Goal: Check status: Check status

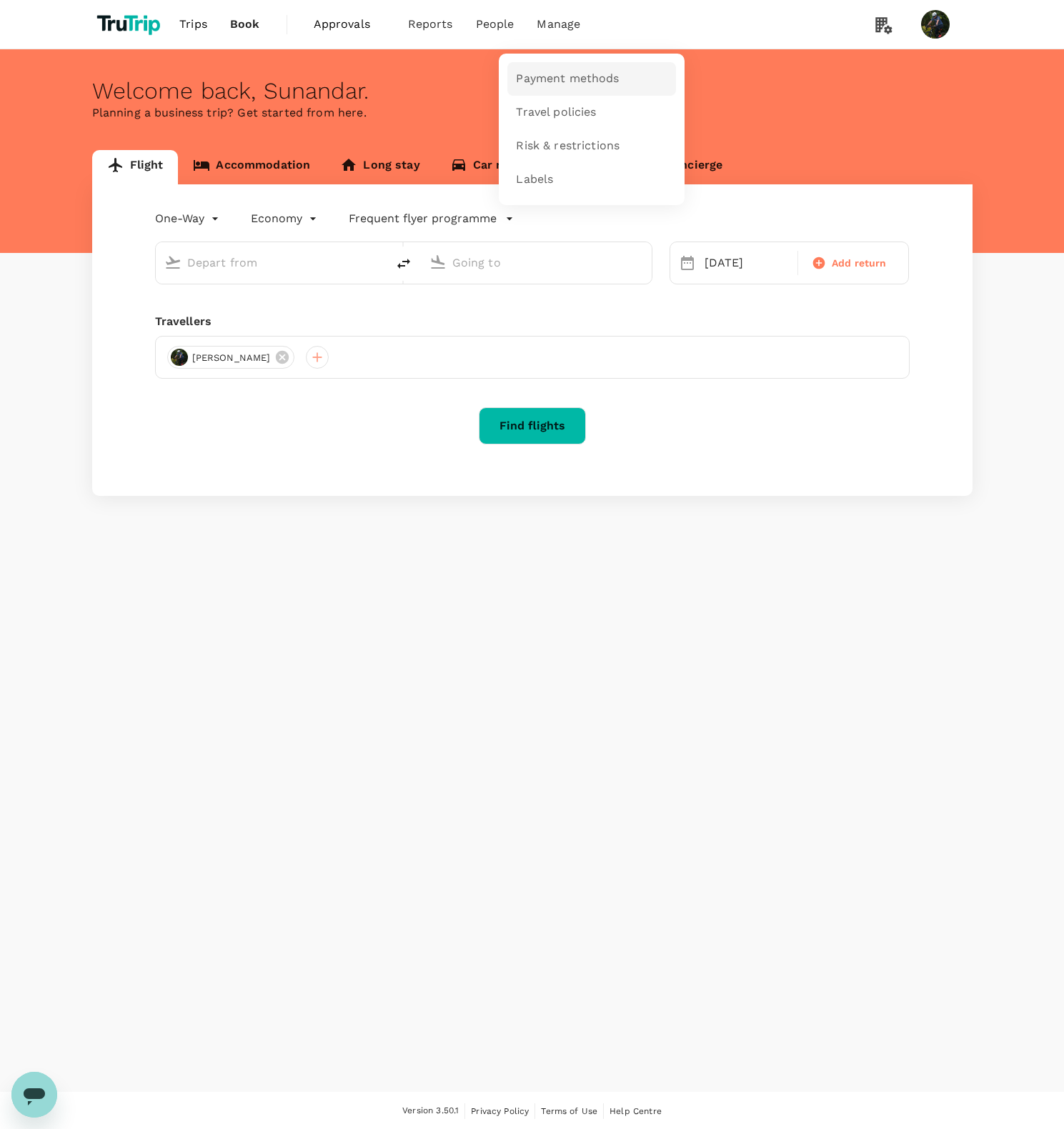
type input "Soekarno-Hatta Intl (CGK)"
type input "Limbang Airport (LMN)"
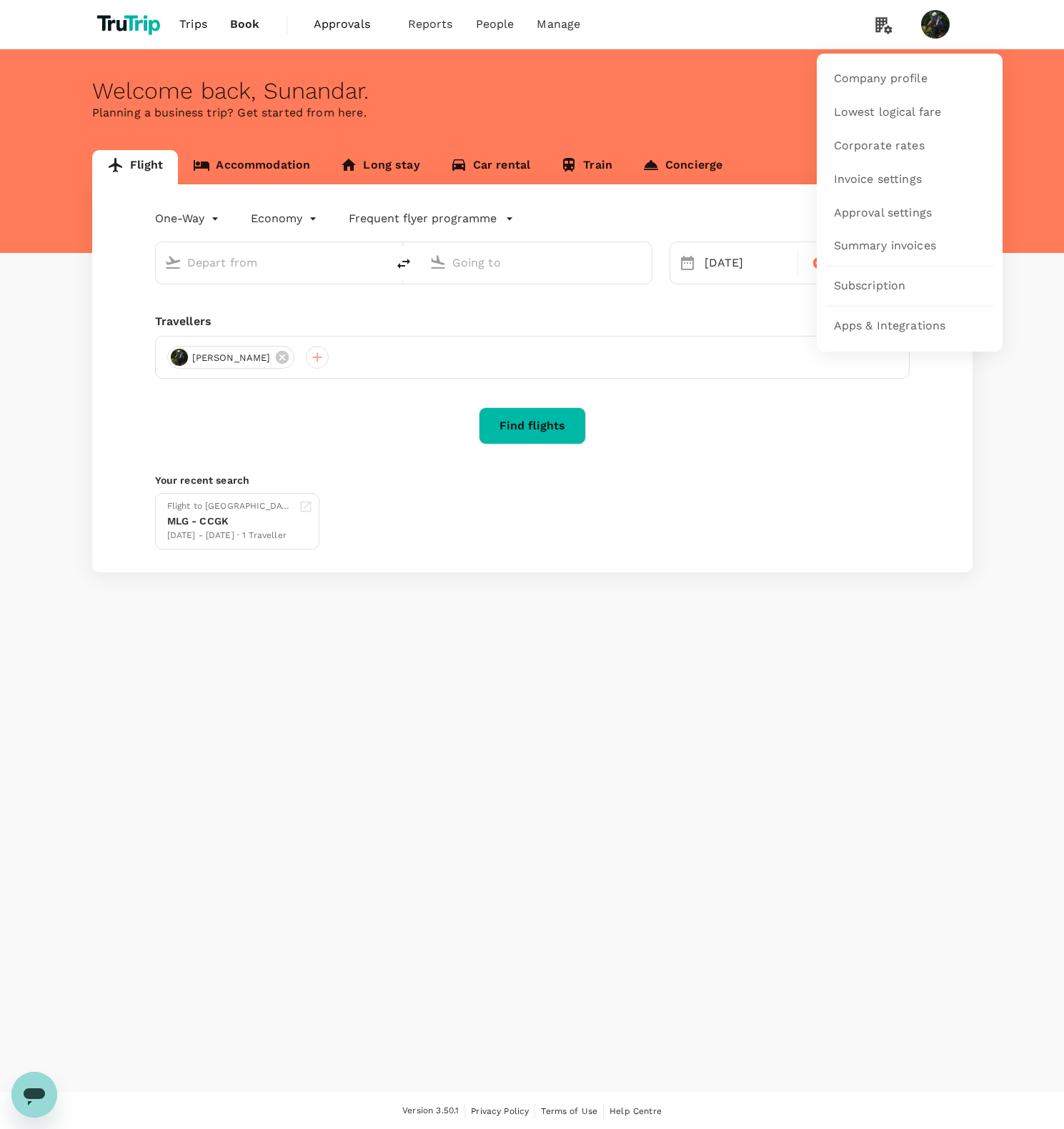
type input "Soekarno-Hatta Intl (CGK)"
type input "Limbang Airport (LMN)"
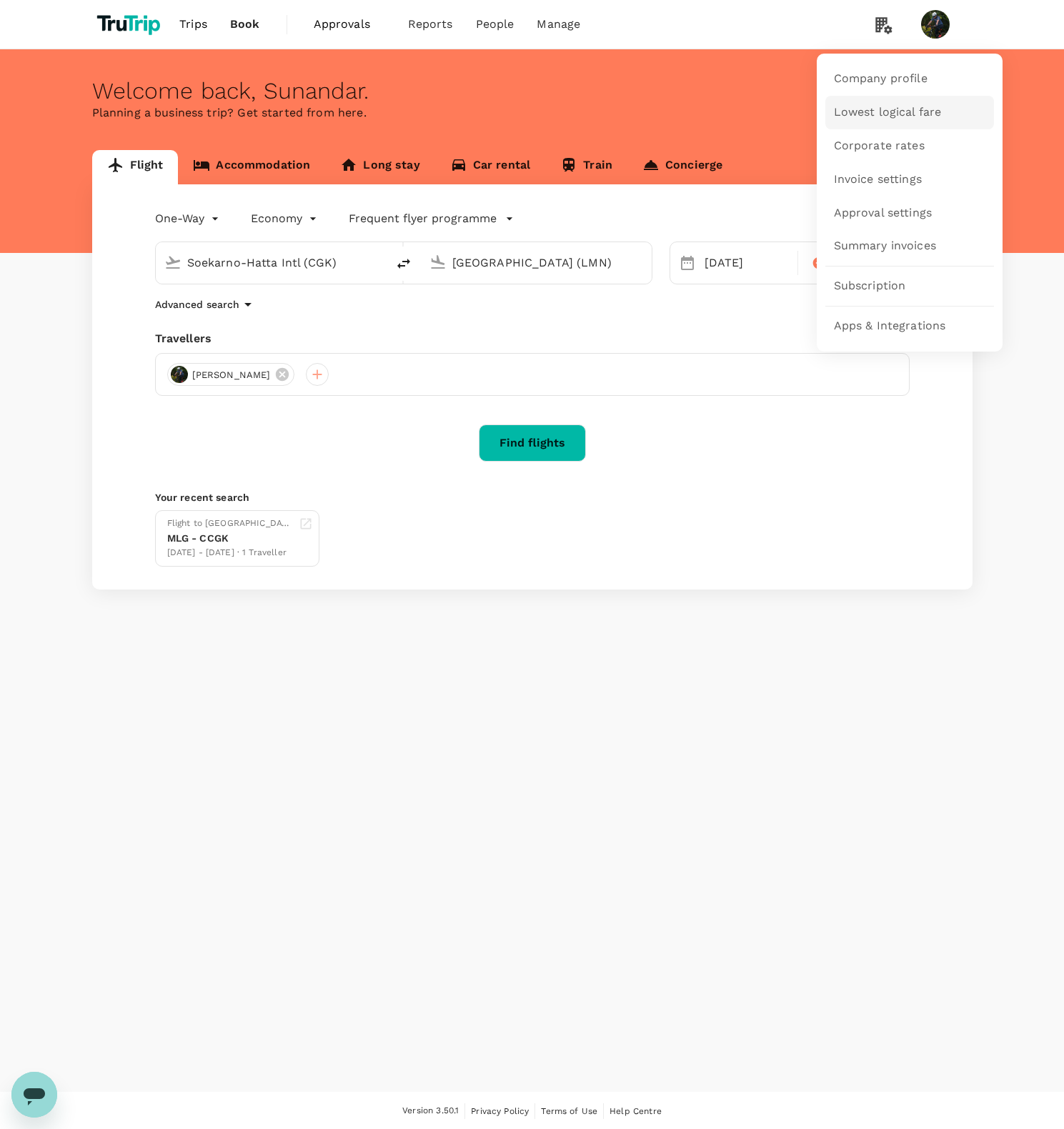
click at [878, 115] on span "Lowest logical fare" at bounding box center [888, 112] width 108 height 16
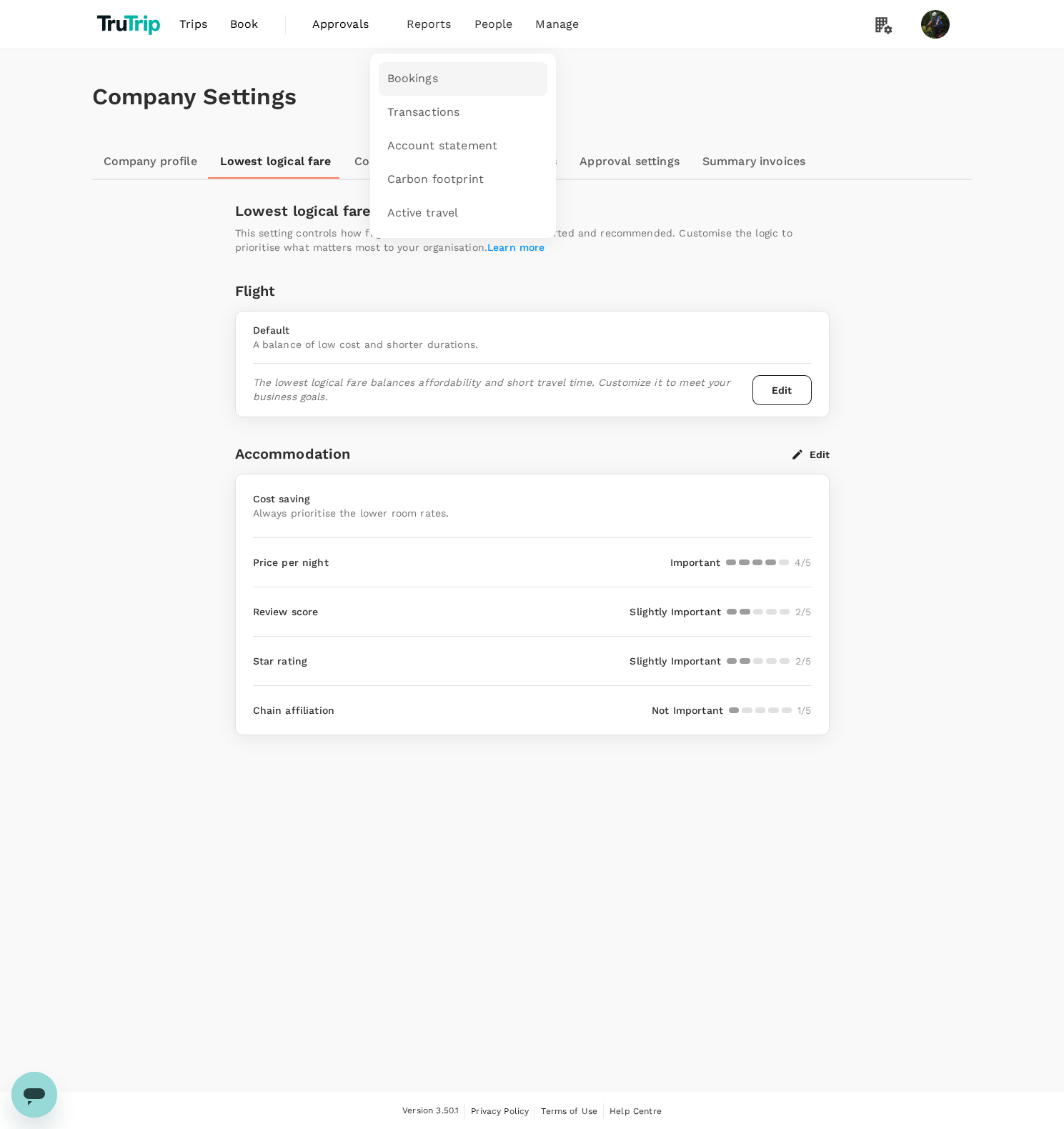
click at [430, 78] on span "Bookings" at bounding box center [413, 78] width 51 height 16
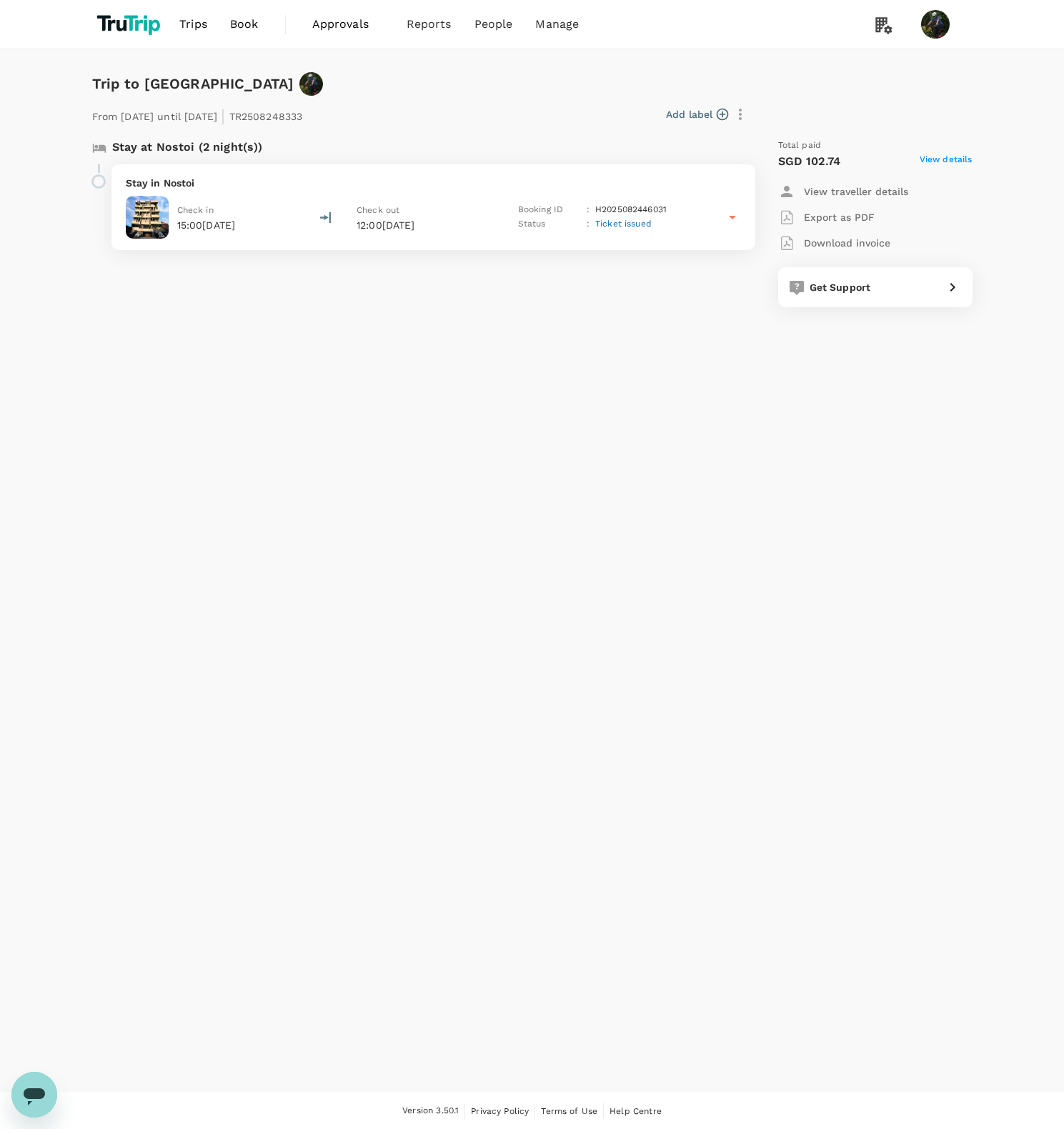
click at [953, 161] on span "View details" at bounding box center [946, 161] width 53 height 17
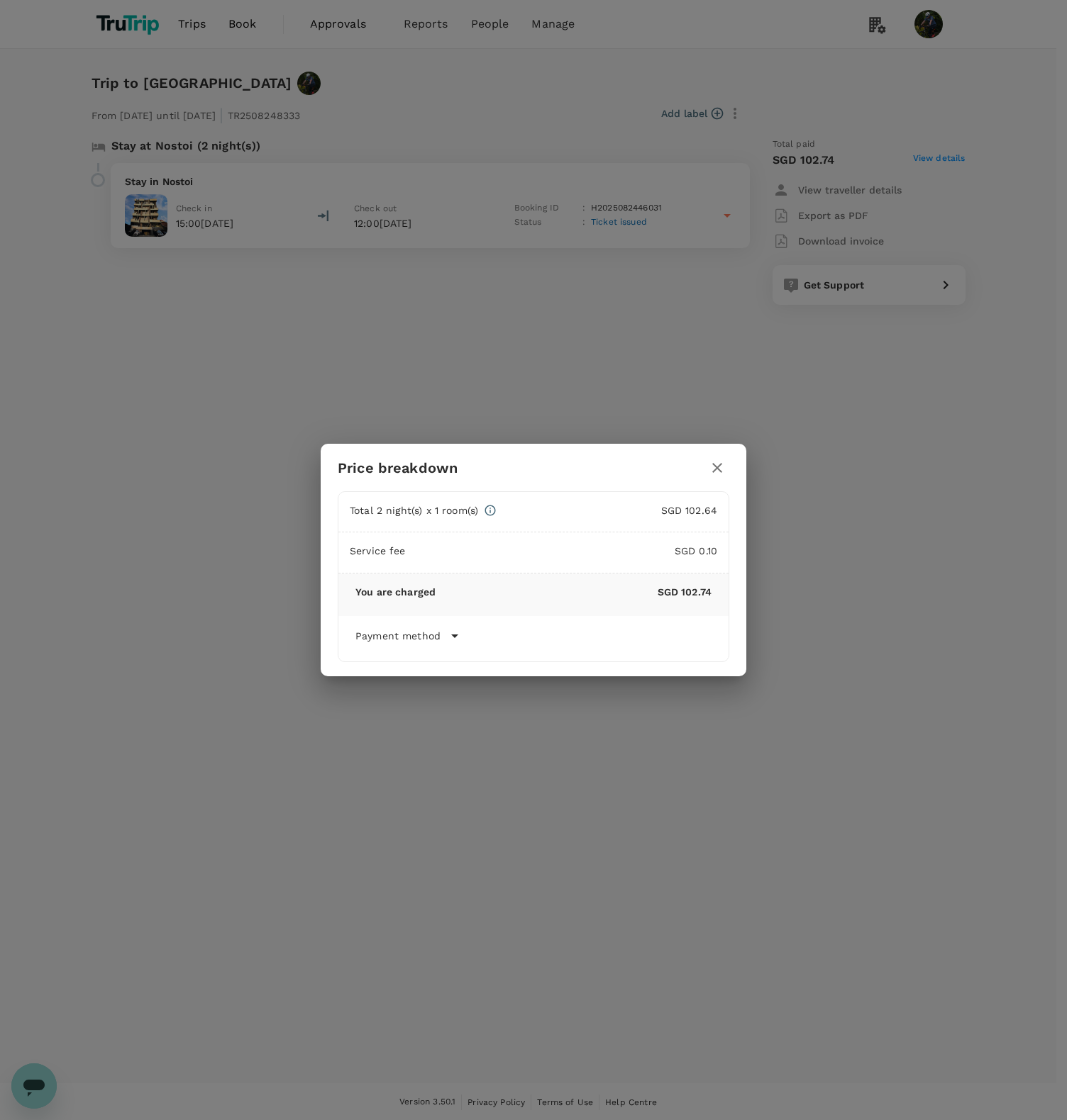
click at [721, 467] on icon "button" at bounding box center [717, 468] width 17 height 17
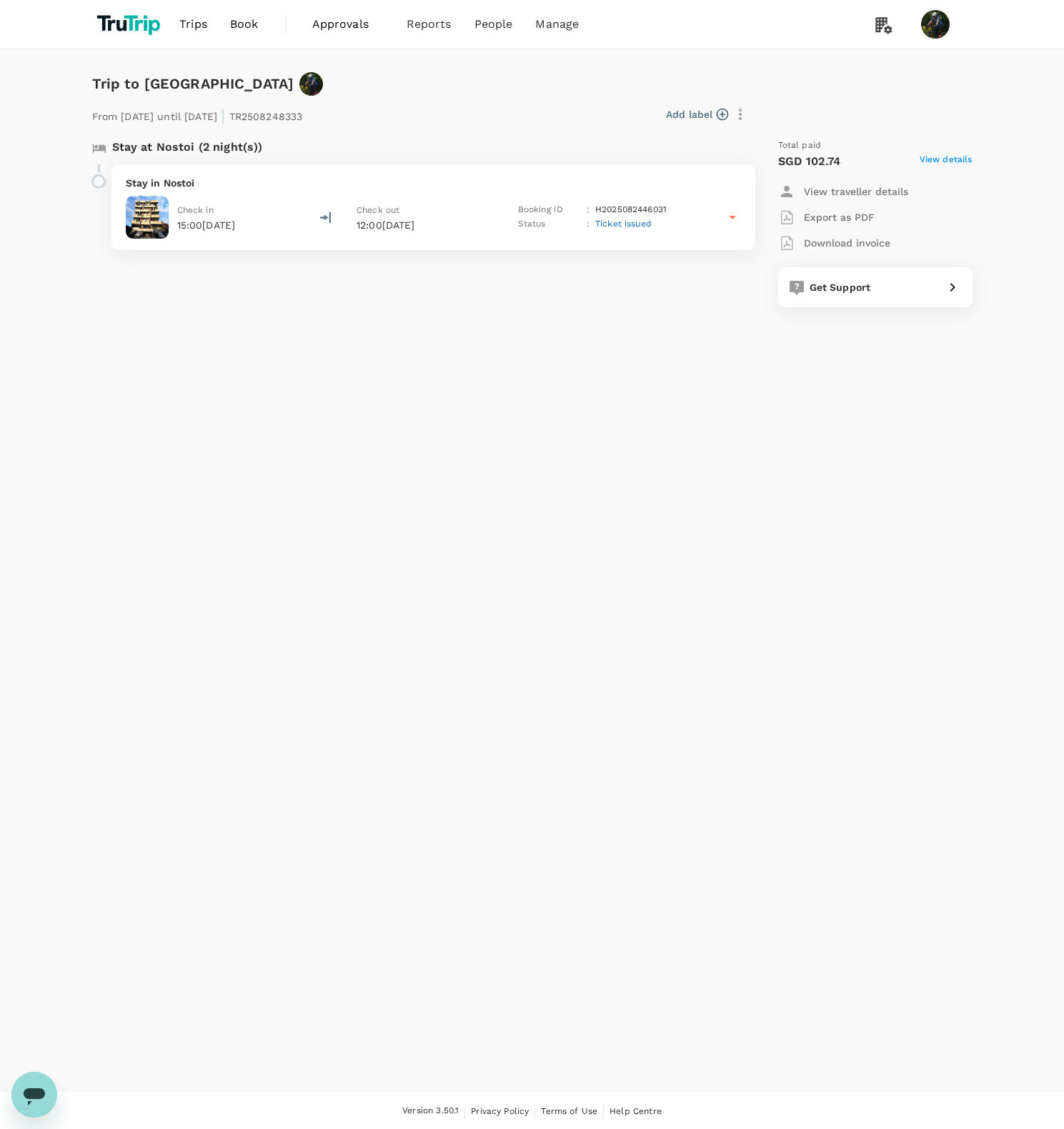
click at [744, 116] on icon "button" at bounding box center [740, 114] width 17 height 17
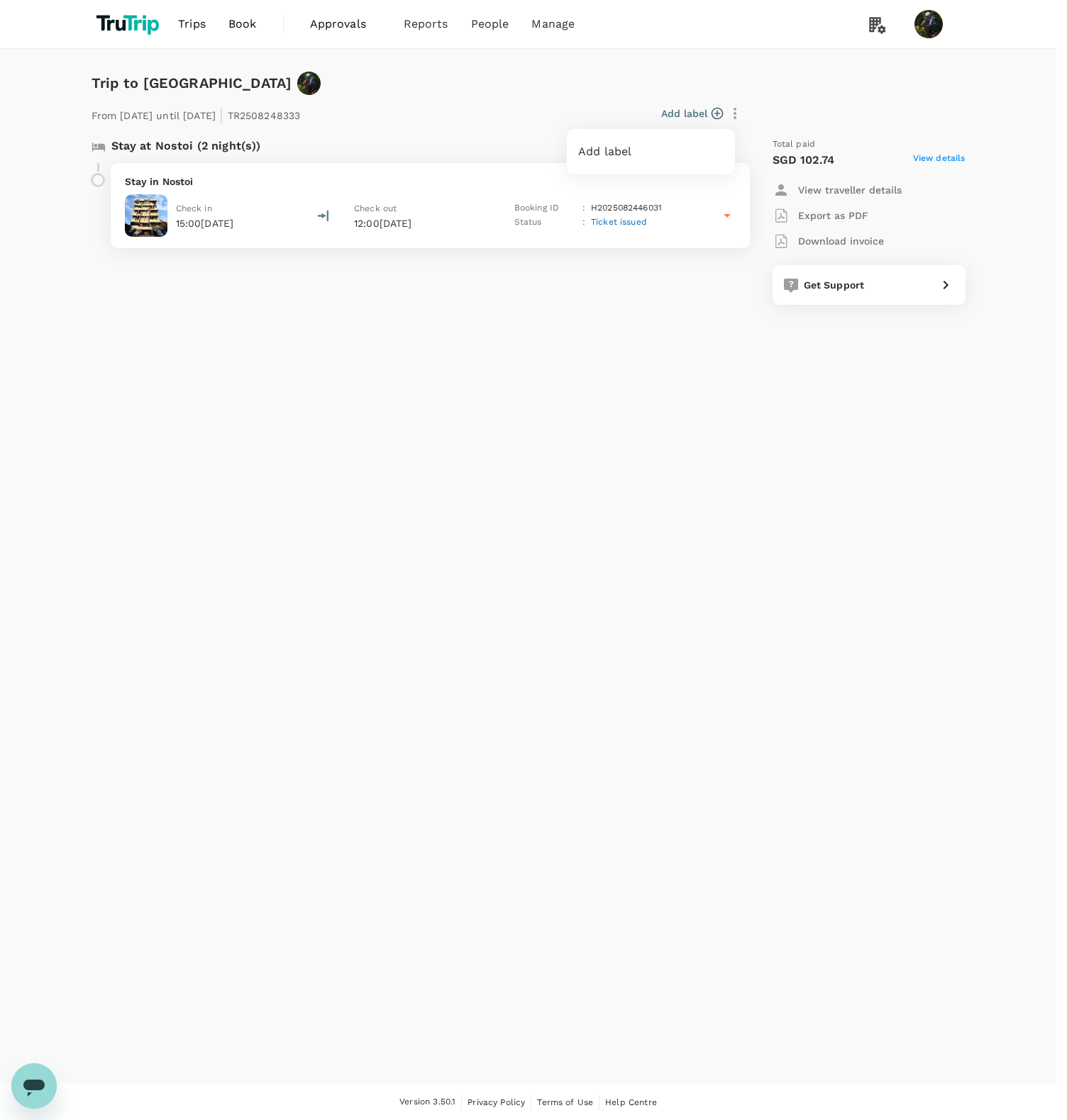
click at [557, 479] on div at bounding box center [534, 560] width 1067 height 1120
